Goal: Task Accomplishment & Management: Use online tool/utility

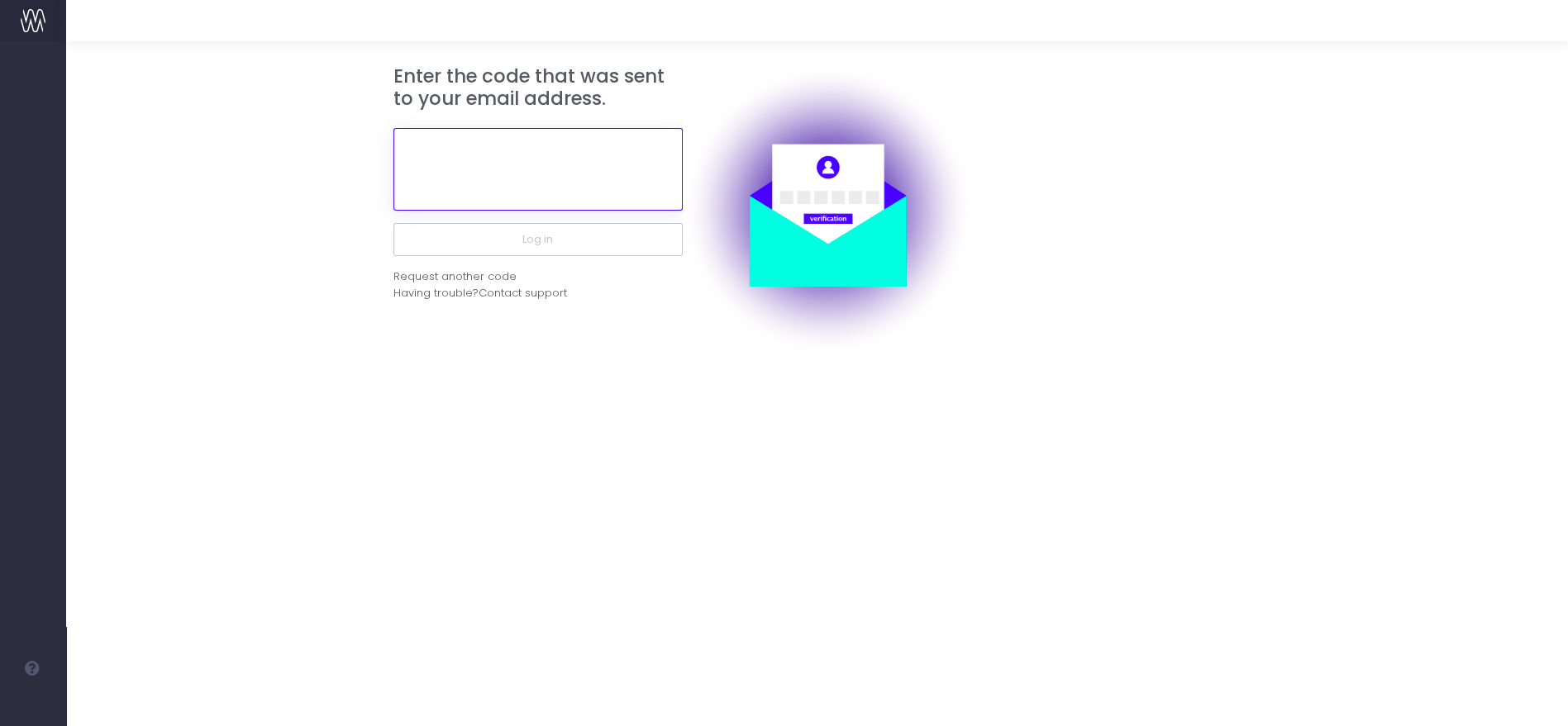
click at [572, 163] on input "text" at bounding box center [538, 169] width 289 height 82
paste input "174851"
type input "174851"
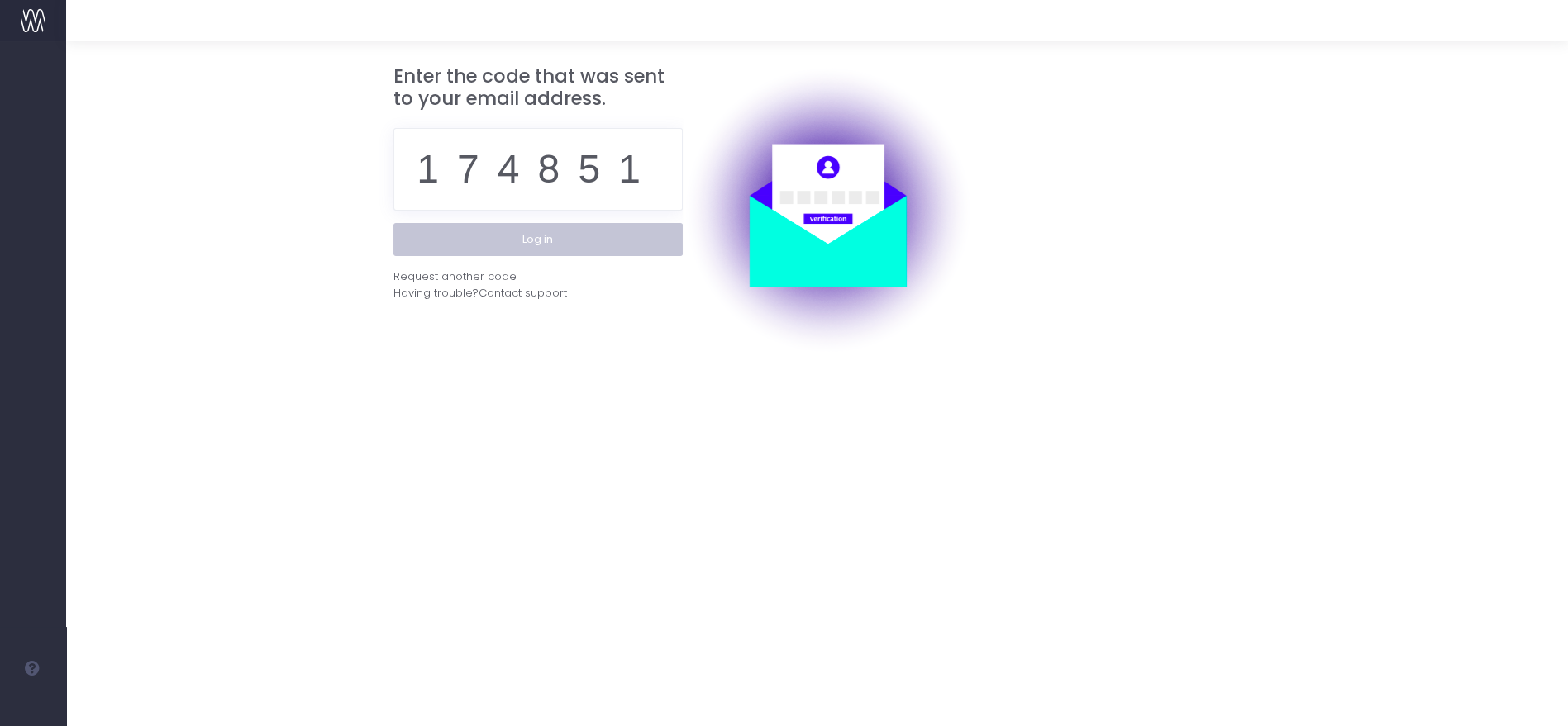
click at [562, 223] on button "Log in" at bounding box center [538, 239] width 289 height 33
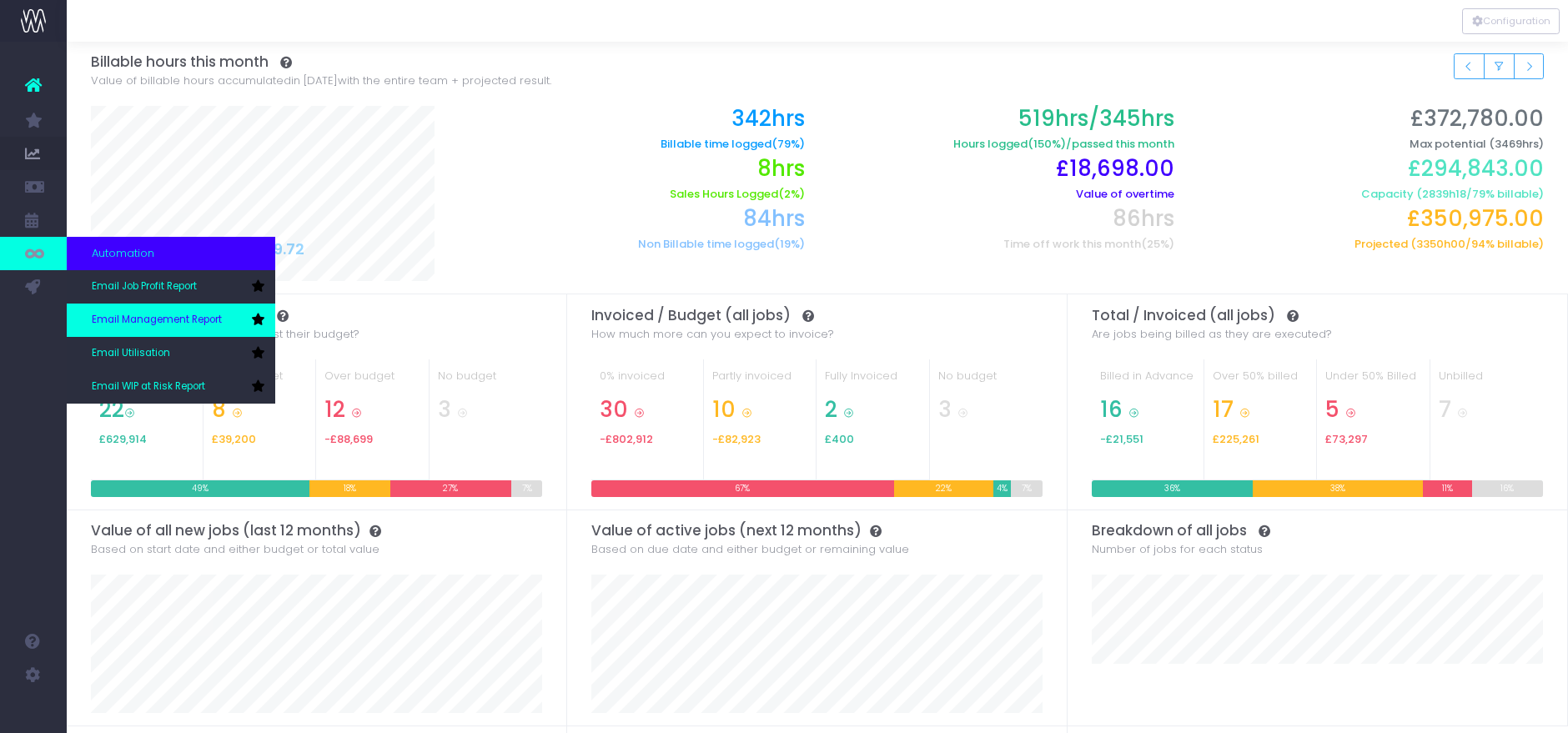
click at [126, 315] on span "Email Management Report" at bounding box center [156, 321] width 130 height 15
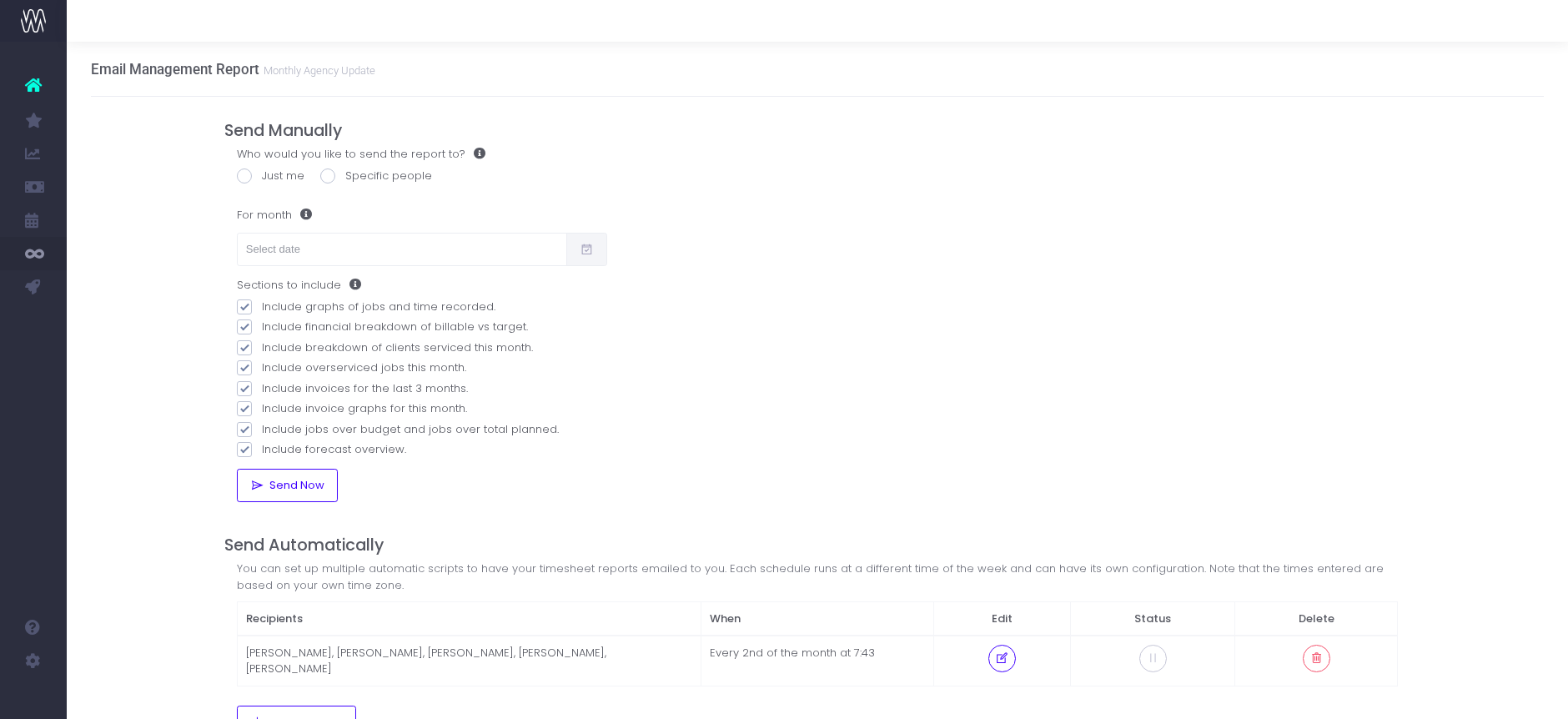
click at [260, 188] on div "Who would you like to send the report to? Just me Specific people Define who sh…" at bounding box center [817, 324] width 1186 height 357
click at [249, 179] on span at bounding box center [244, 177] width 15 height 15
click at [262, 178] on input "Just me" at bounding box center [267, 173] width 11 height 11
radio input "true"
click at [292, 238] on input "text" at bounding box center [401, 249] width 330 height 33
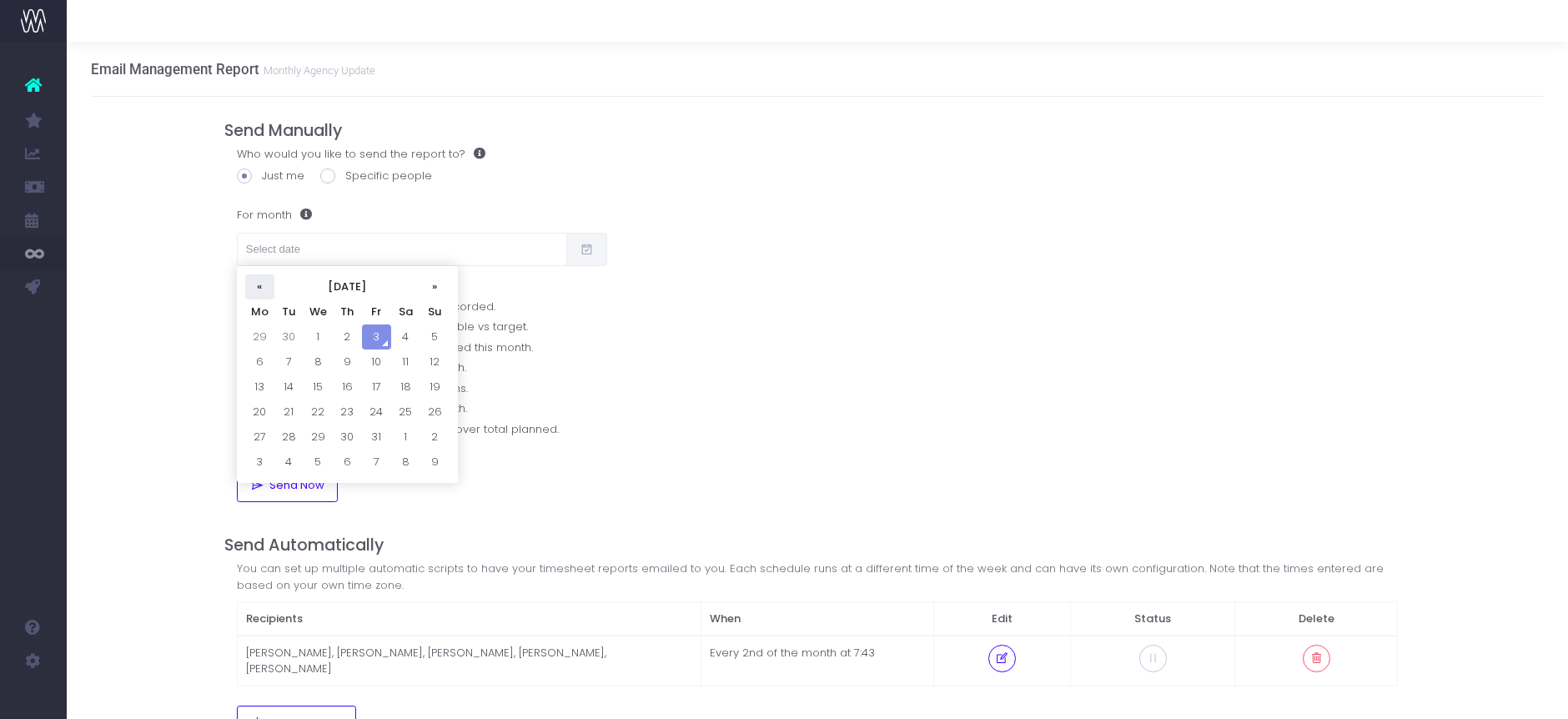
click at [264, 285] on th "«" at bounding box center [260, 286] width 29 height 25
click at [294, 462] on td "30" at bounding box center [288, 462] width 29 height 25
type input "30/09/2025"
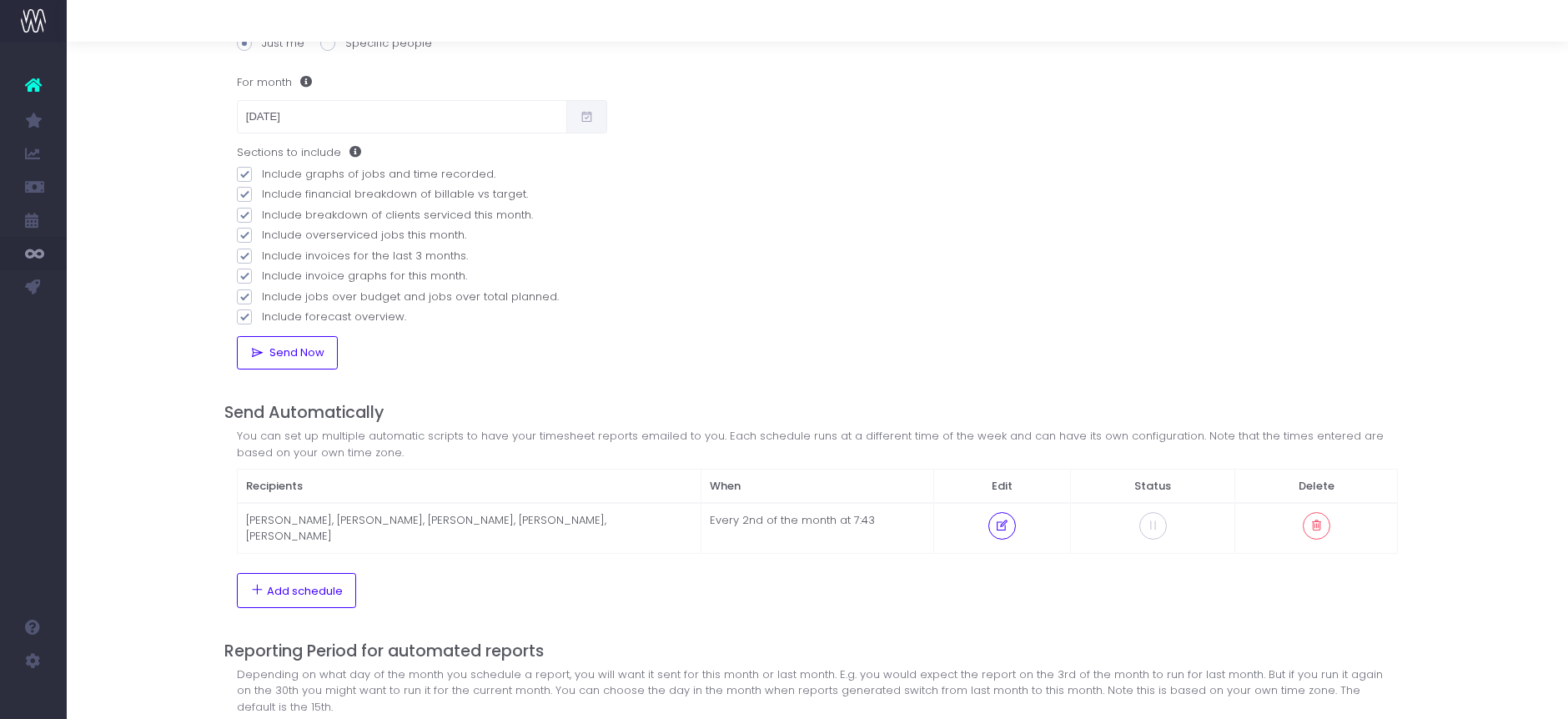
scroll to position [209, 0]
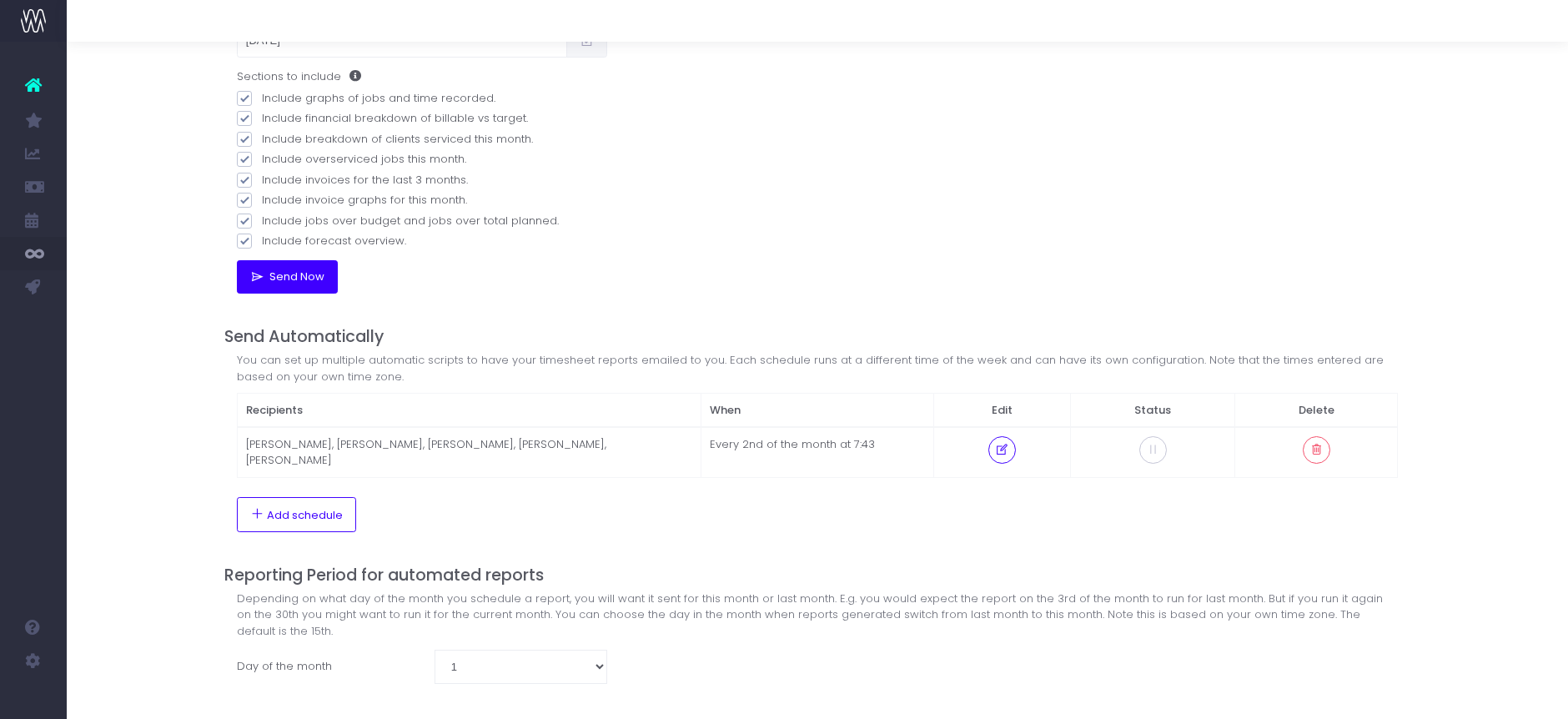
click at [310, 288] on button "Send Now" at bounding box center [287, 277] width 101 height 33
